Goal: Task Accomplishment & Management: Use online tool/utility

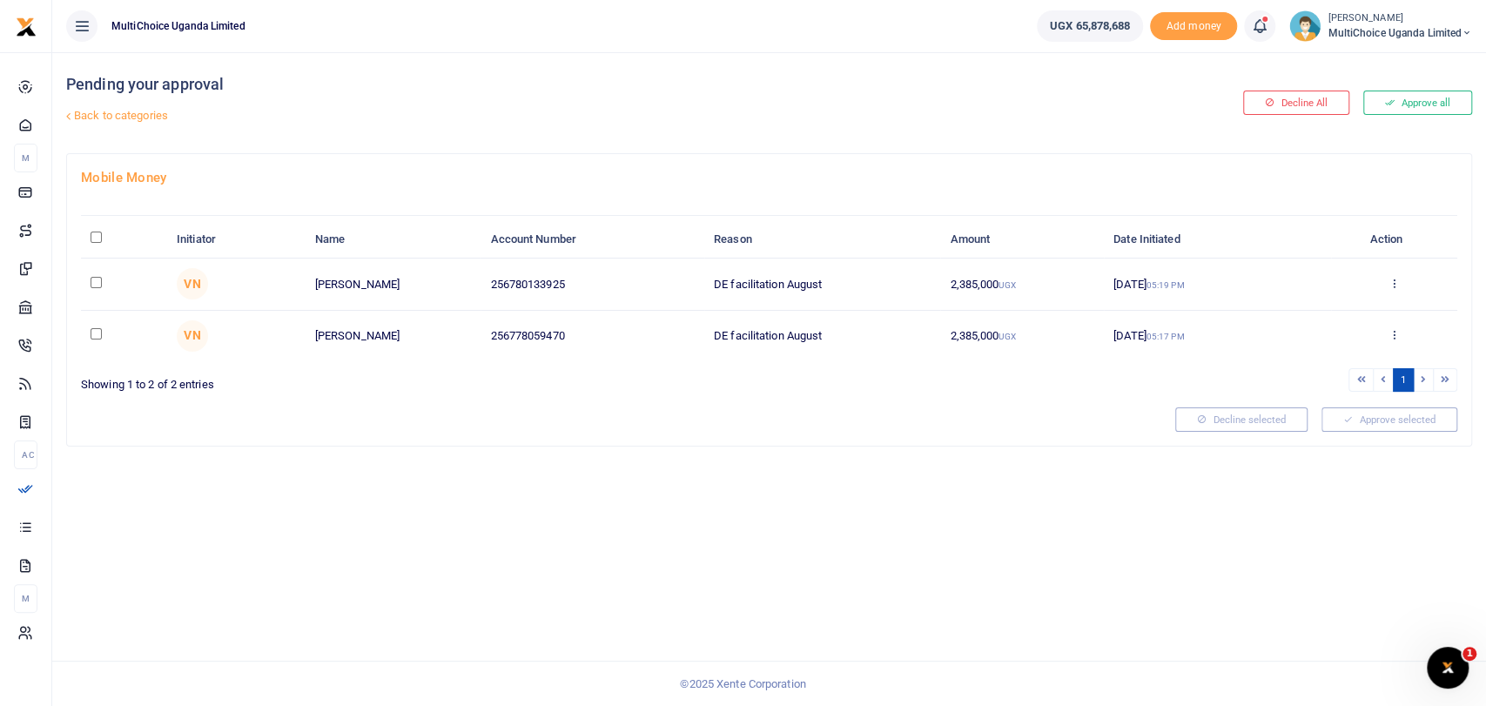
click at [98, 235] on input "\a \a : activate to sort column descending" at bounding box center [96, 237] width 11 height 11
checkbox input "true"
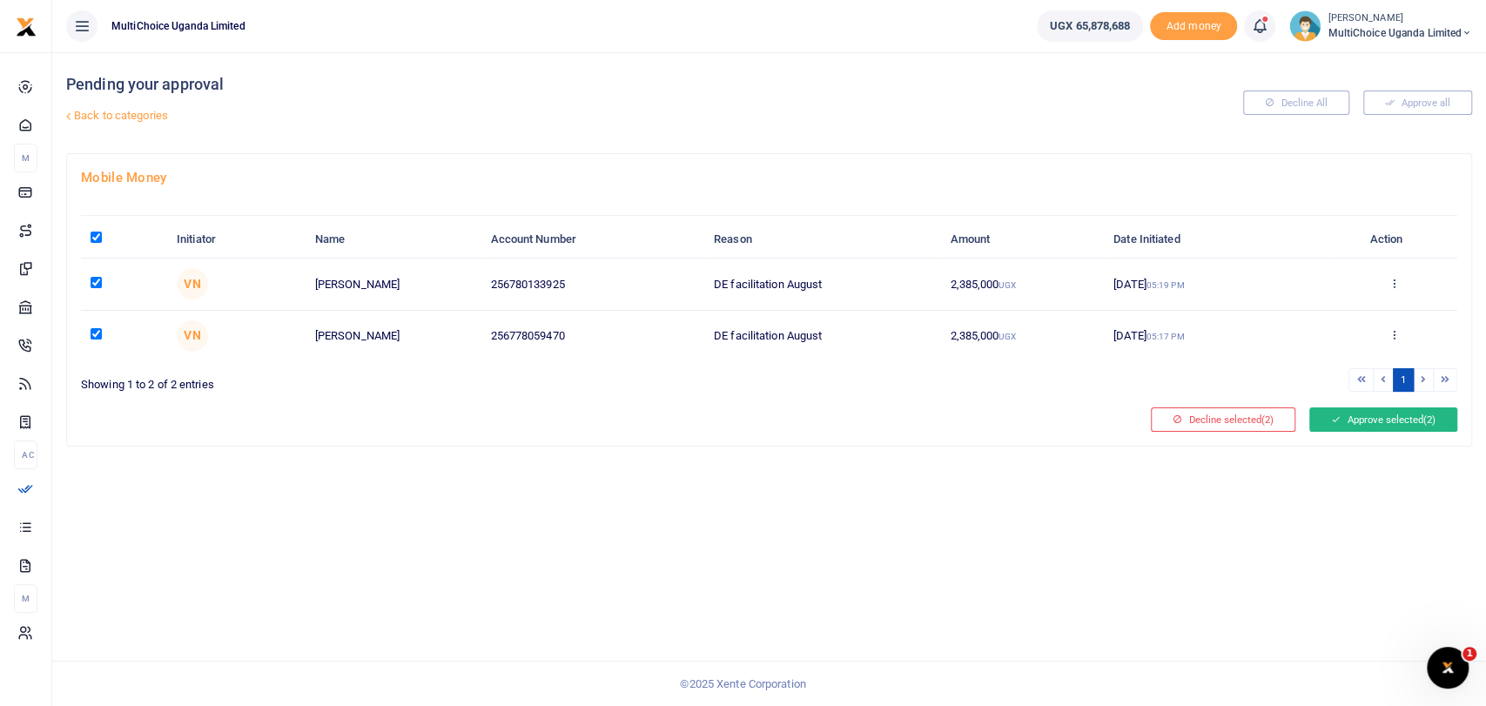
click at [1365, 419] on button "Approve selected (2)" at bounding box center [1383, 419] width 148 height 24
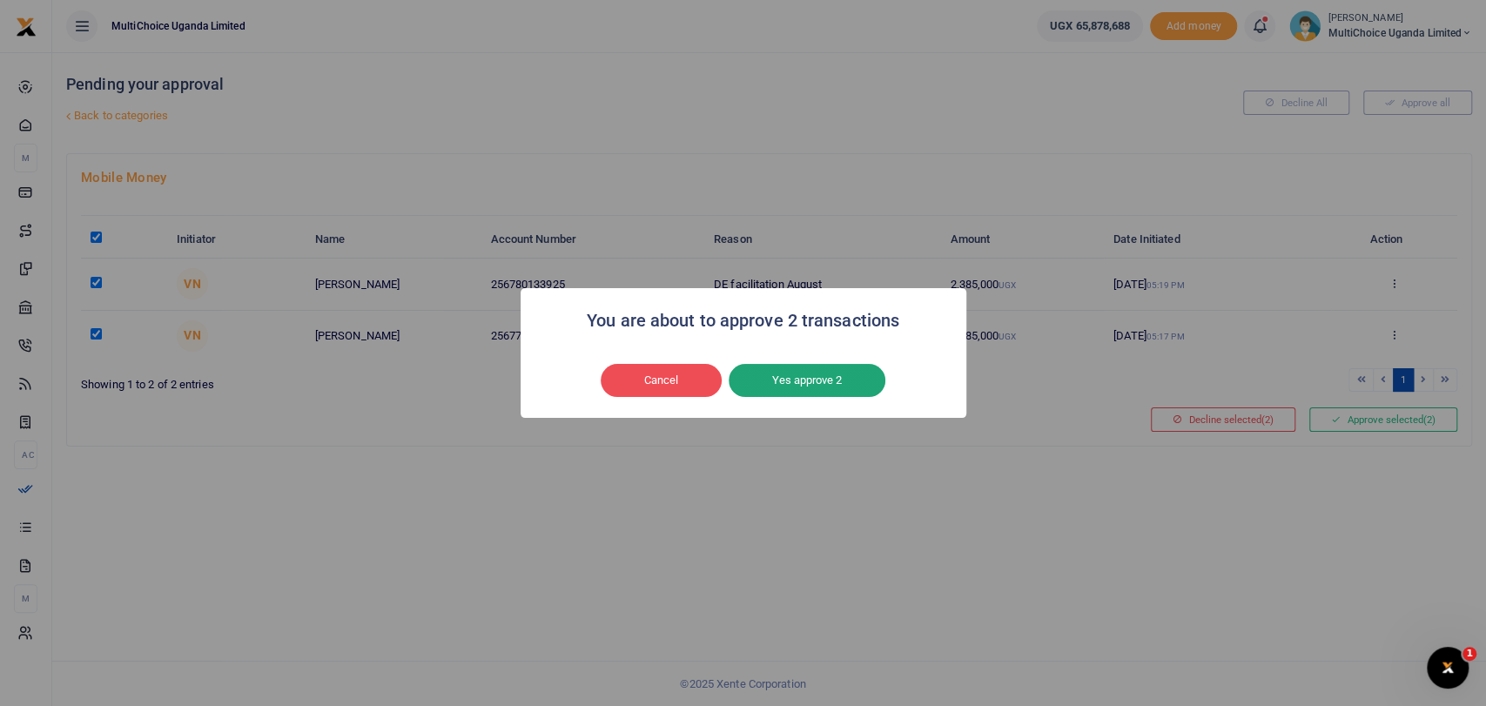
click at [830, 377] on button "Yes approve 2" at bounding box center [807, 380] width 157 height 33
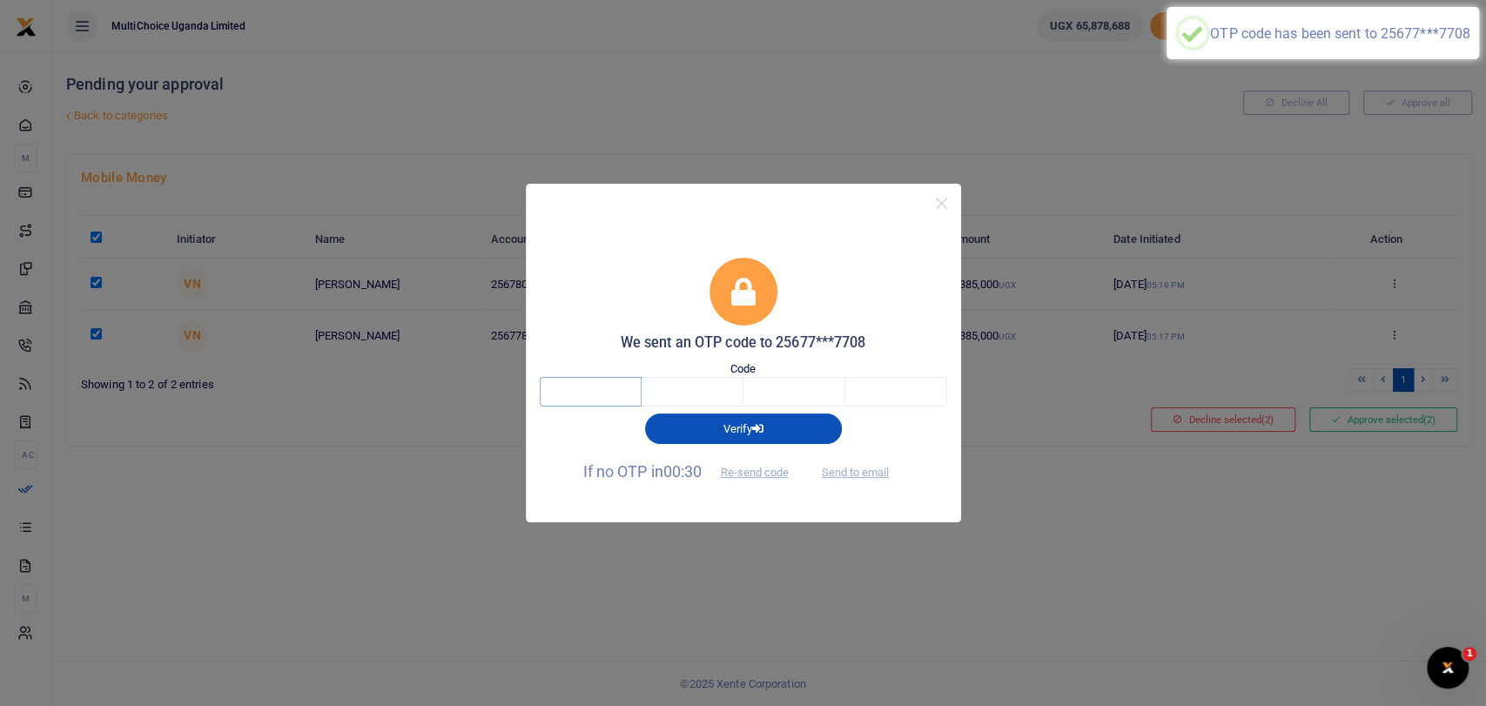
click at [593, 398] on input "text" at bounding box center [591, 392] width 102 height 30
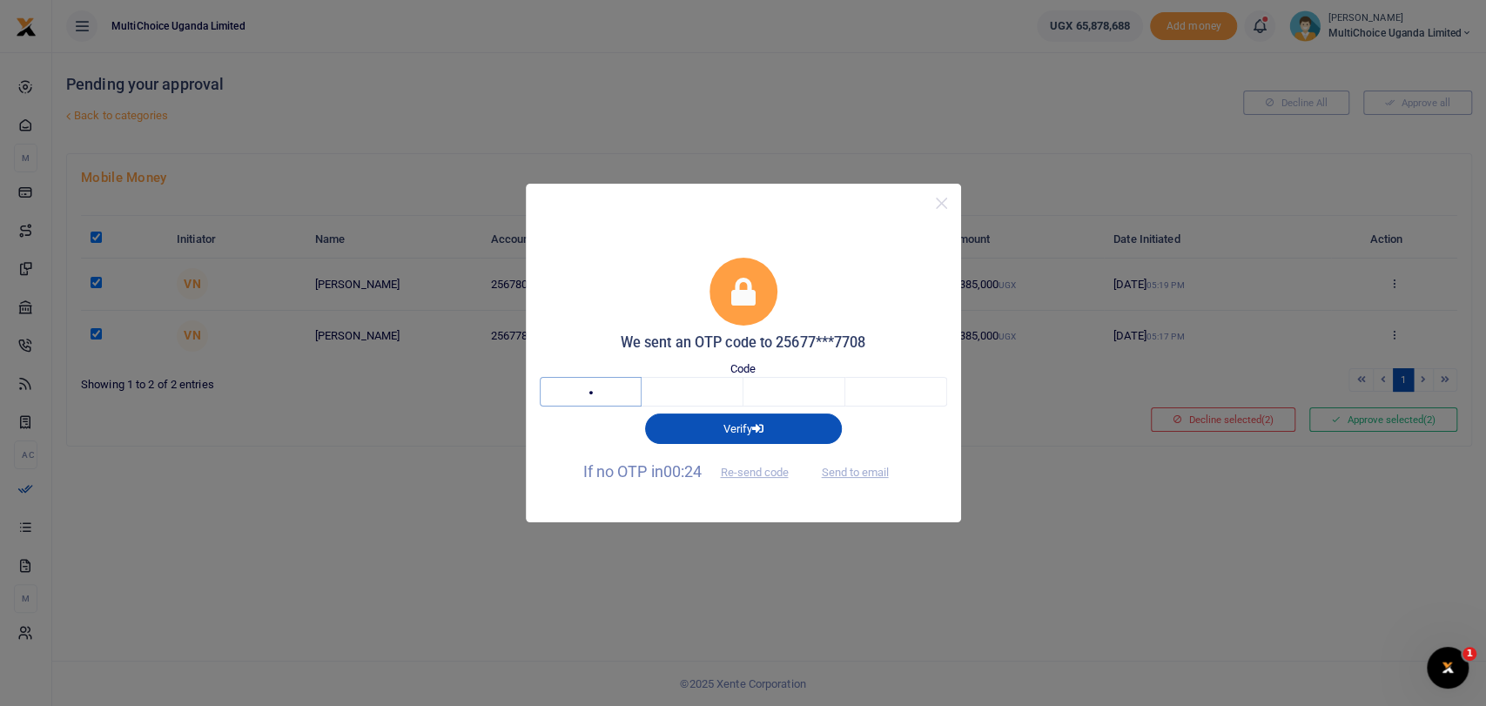
type input "6"
type input "3"
type input "1"
type input "3"
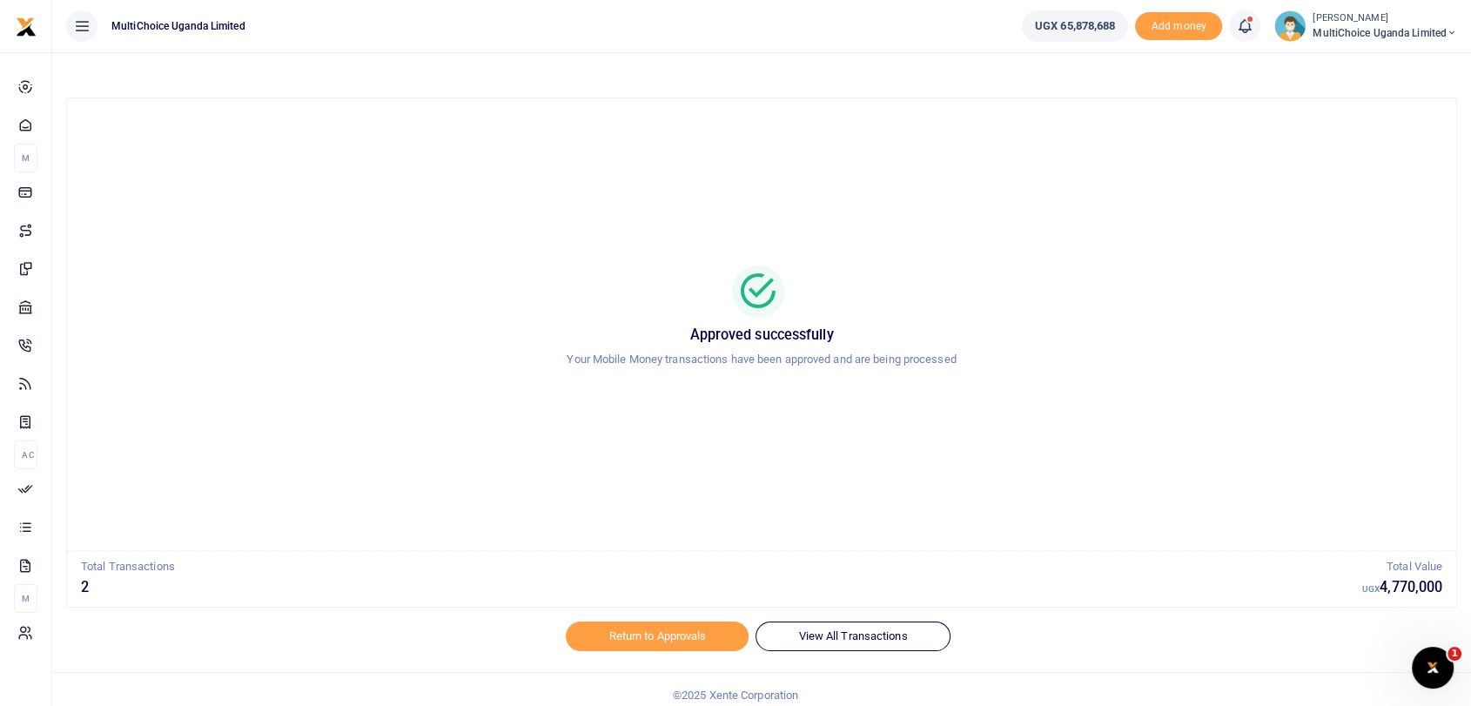
click at [1320, 33] on span "MultiChoice Uganda Limited" at bounding box center [1385, 33] width 144 height 16
click at [1370, 57] on link "Switch accounts" at bounding box center [1377, 63] width 152 height 24
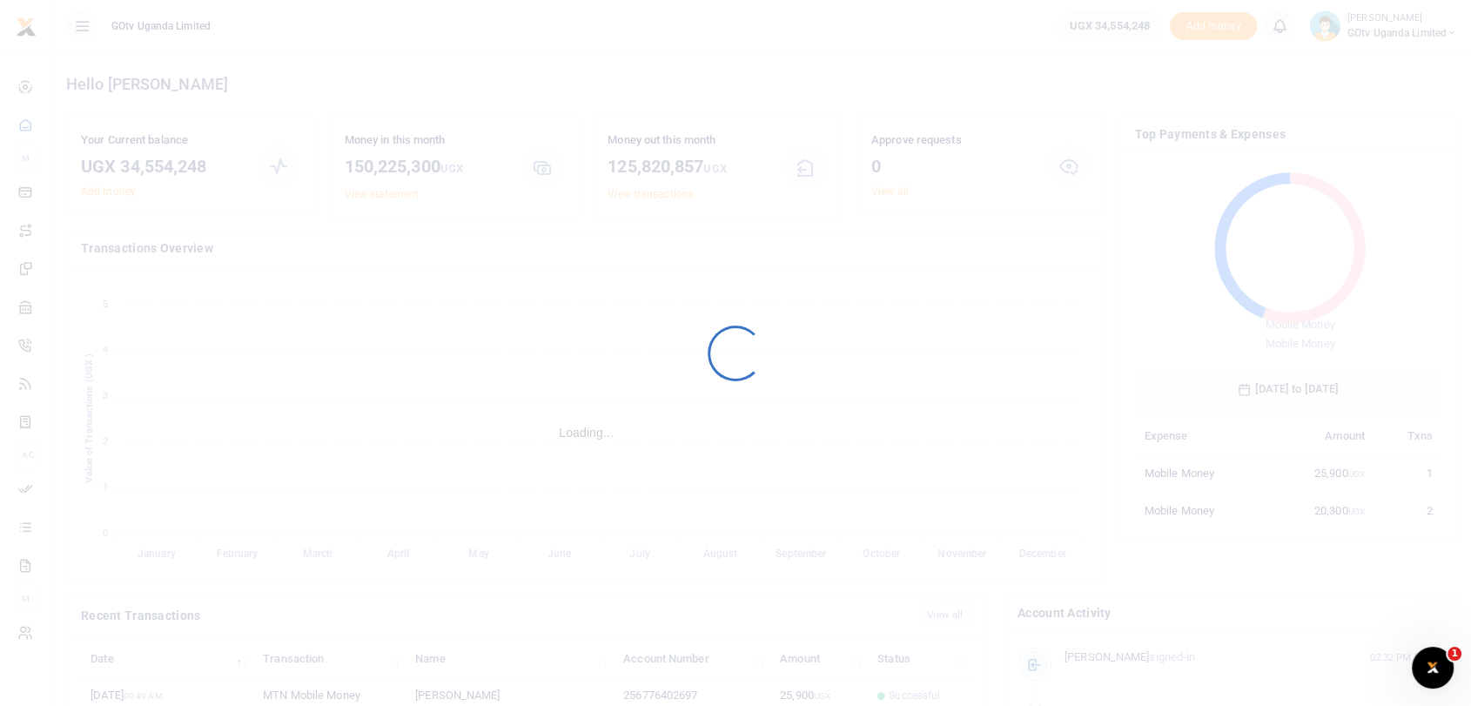
scroll to position [15, 15]
